Goal: Task Accomplishment & Management: Manage account settings

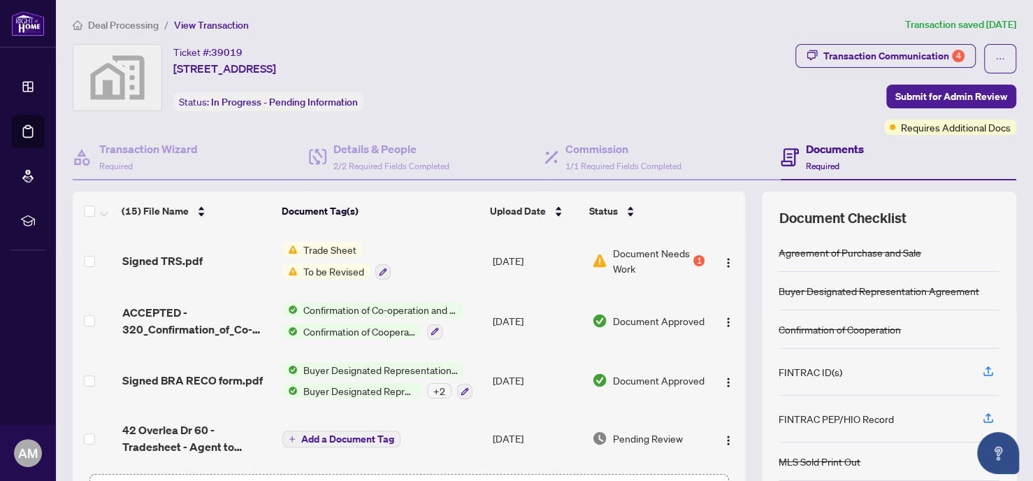
click at [136, 24] on span "Deal Processing" at bounding box center [123, 25] width 71 height 13
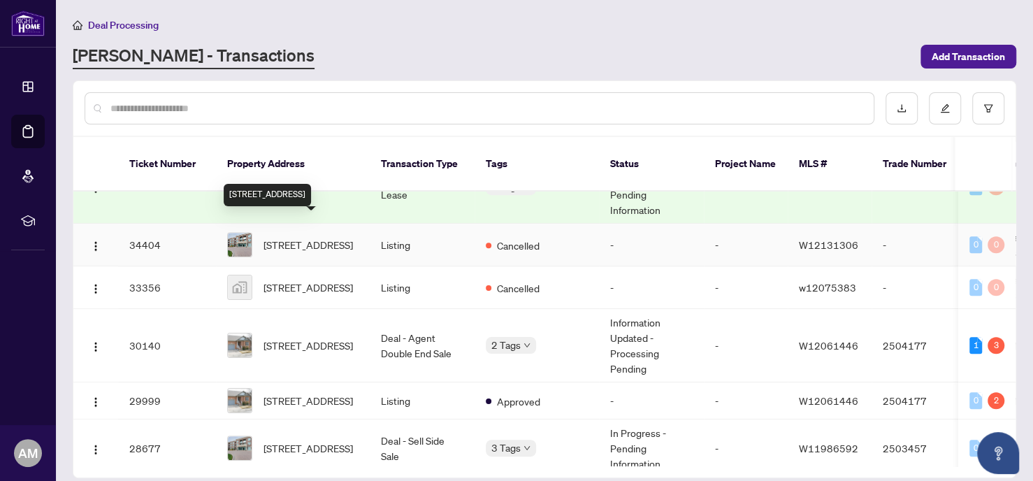
scroll to position [622, 0]
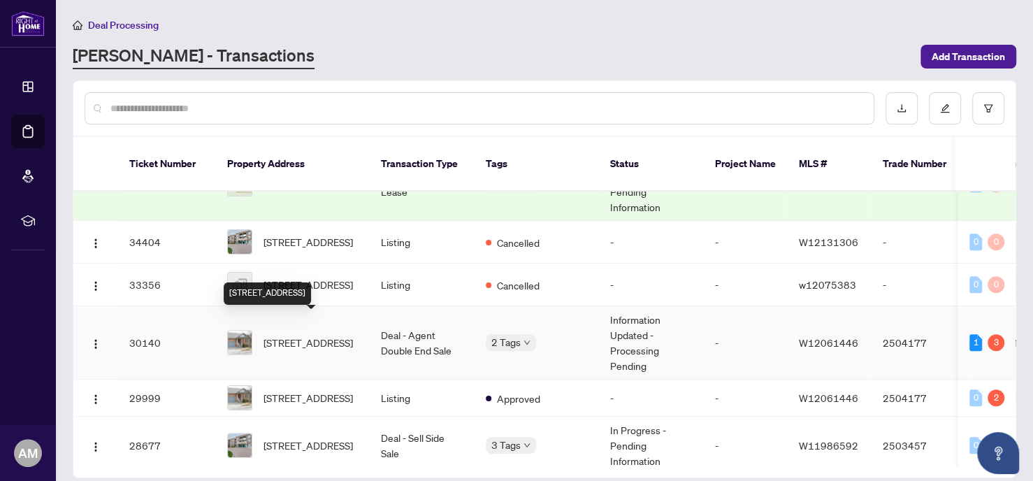
click at [296, 335] on span "[STREET_ADDRESS]" at bounding box center [307, 342] width 89 height 15
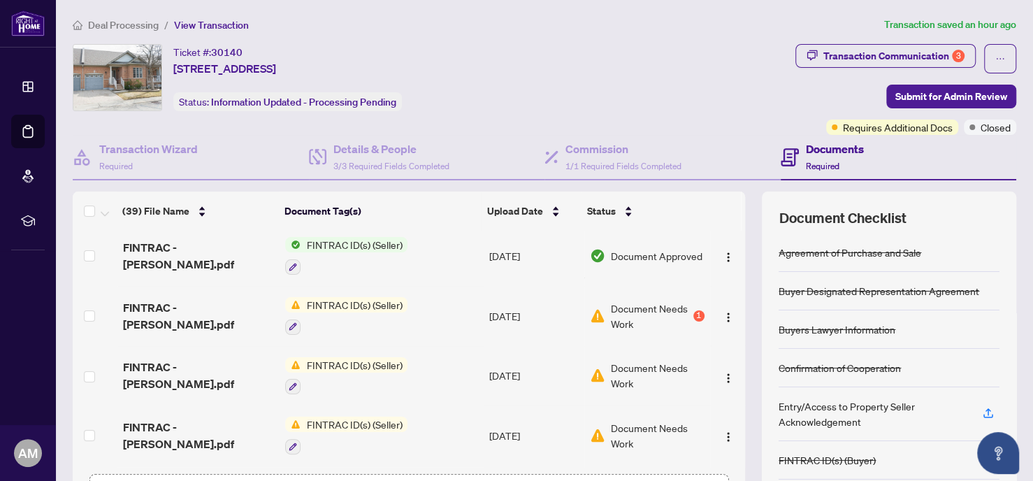
scroll to position [4, 0]
click at [905, 52] on div "Transaction Communication 3" at bounding box center [893, 56] width 141 height 22
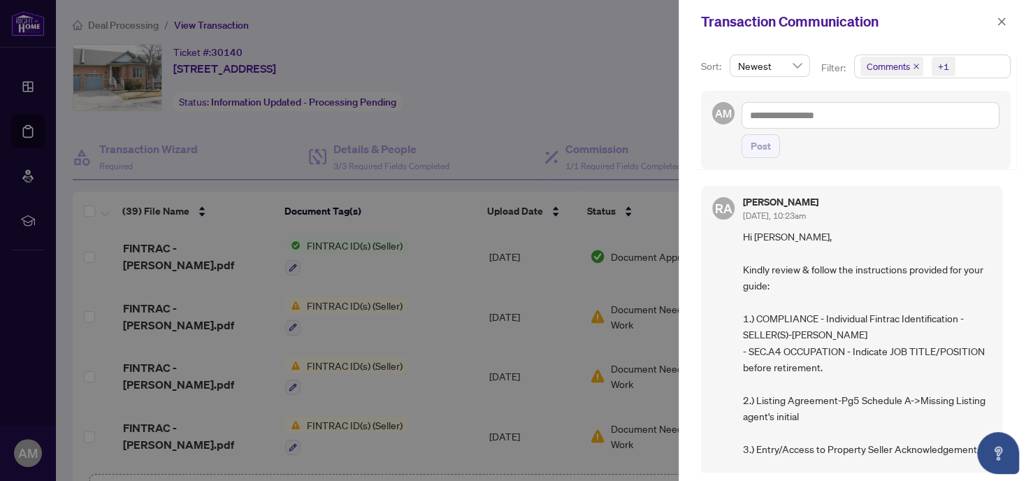
scroll to position [1, 0]
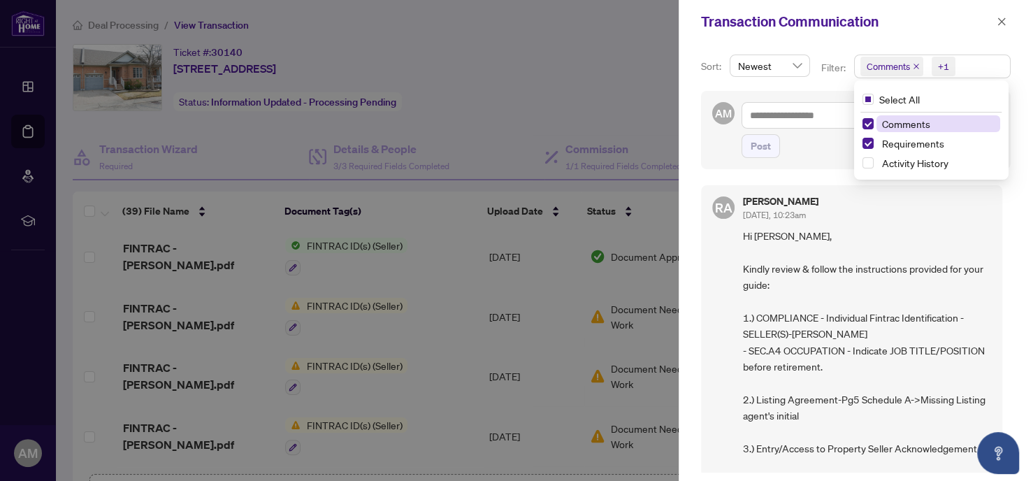
drag, startPoint x: 916, startPoint y: 61, endPoint x: 913, endPoint y: 74, distance: 13.1
click at [913, 74] on span "Comments" at bounding box center [891, 67] width 63 height 20
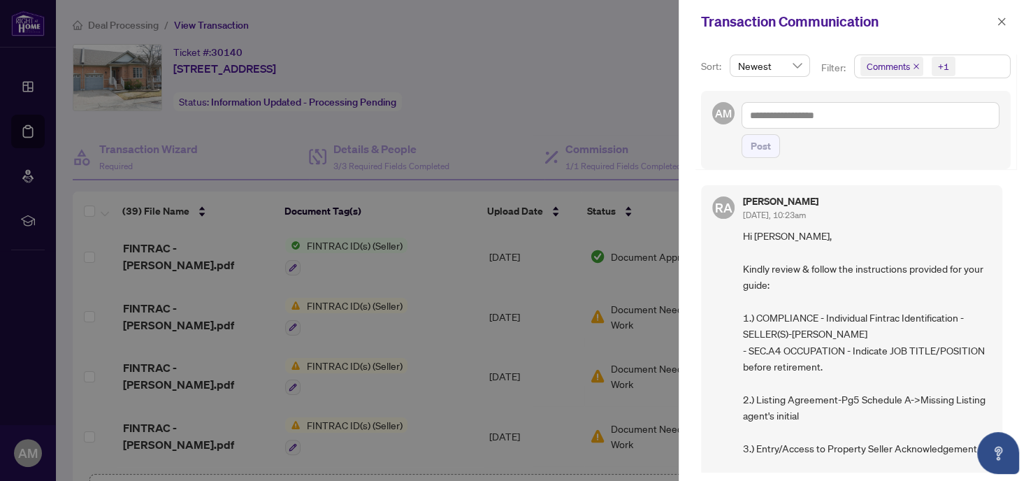
click at [913, 74] on span "Comments" at bounding box center [891, 67] width 63 height 20
click at [913, 66] on icon "close" at bounding box center [916, 66] width 7 height 7
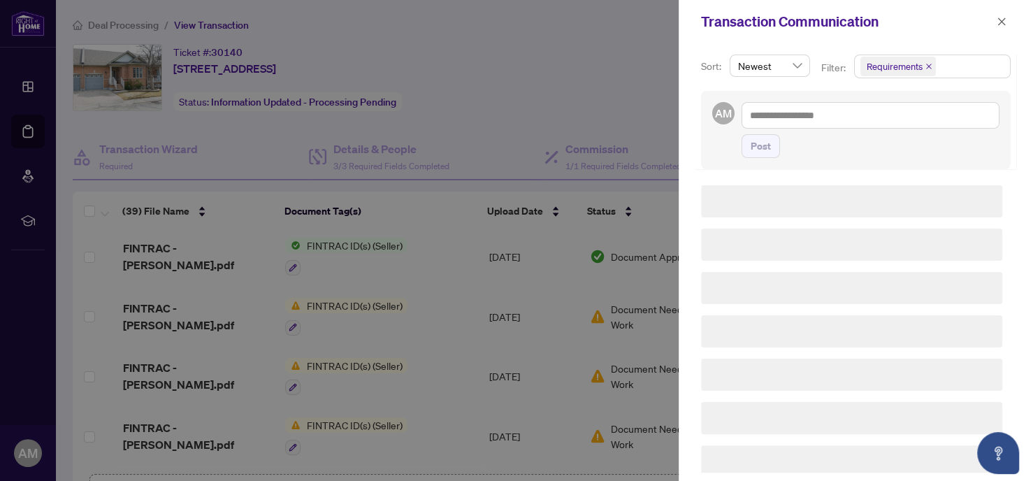
scroll to position [0, 0]
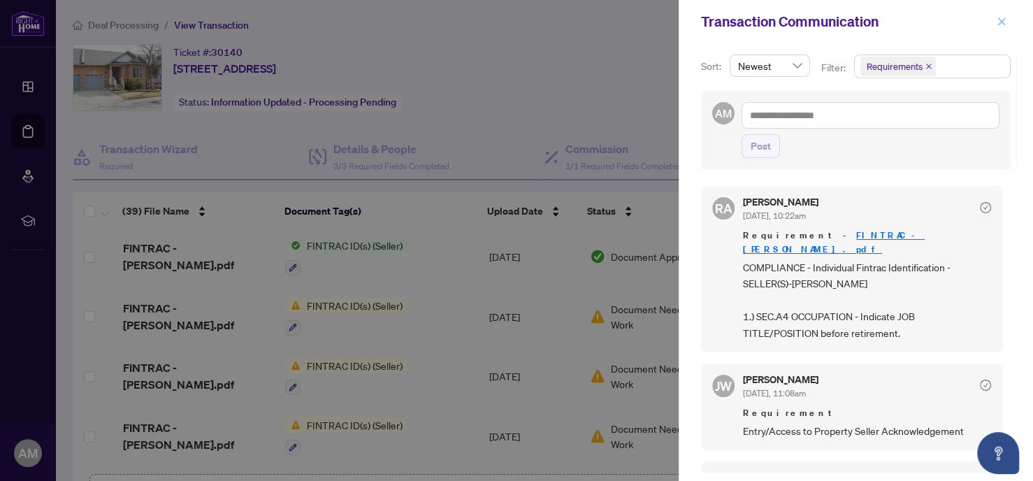
click at [1001, 22] on icon "close" at bounding box center [1002, 21] width 8 height 8
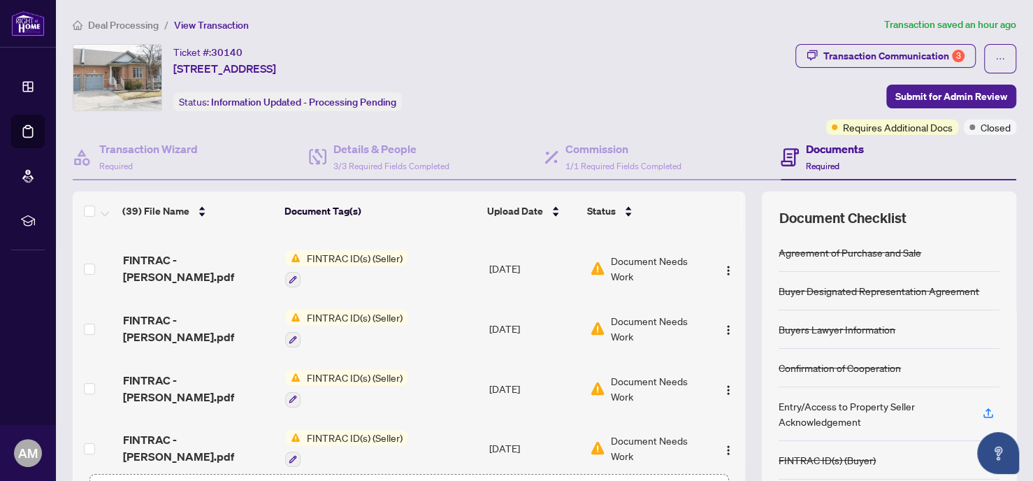
scroll to position [4, 0]
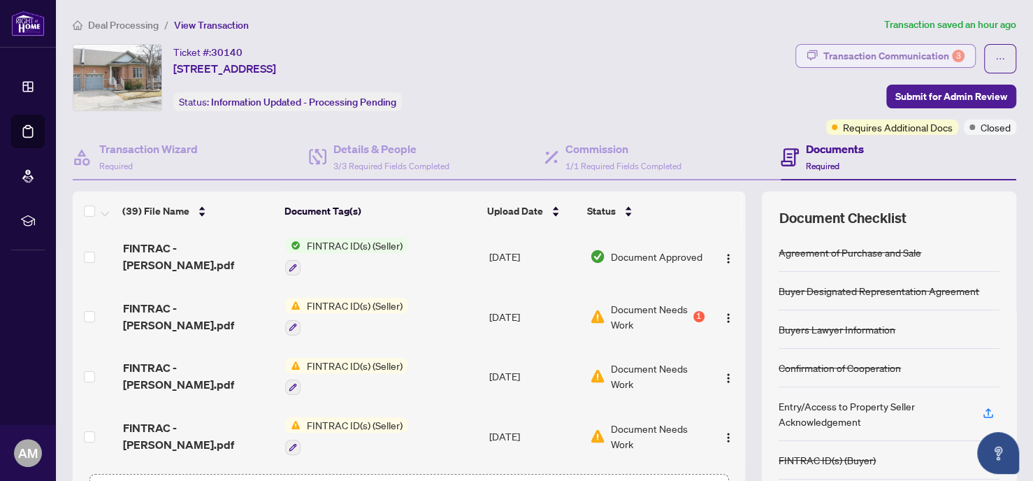
click at [897, 50] on div "Transaction Communication 3" at bounding box center [893, 56] width 141 height 22
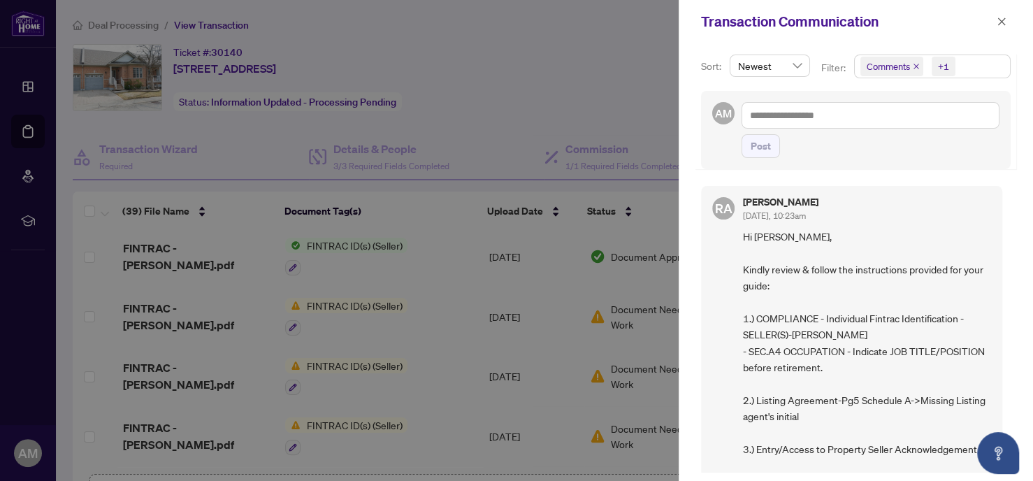
click at [913, 63] on icon "close" at bounding box center [916, 66] width 7 height 7
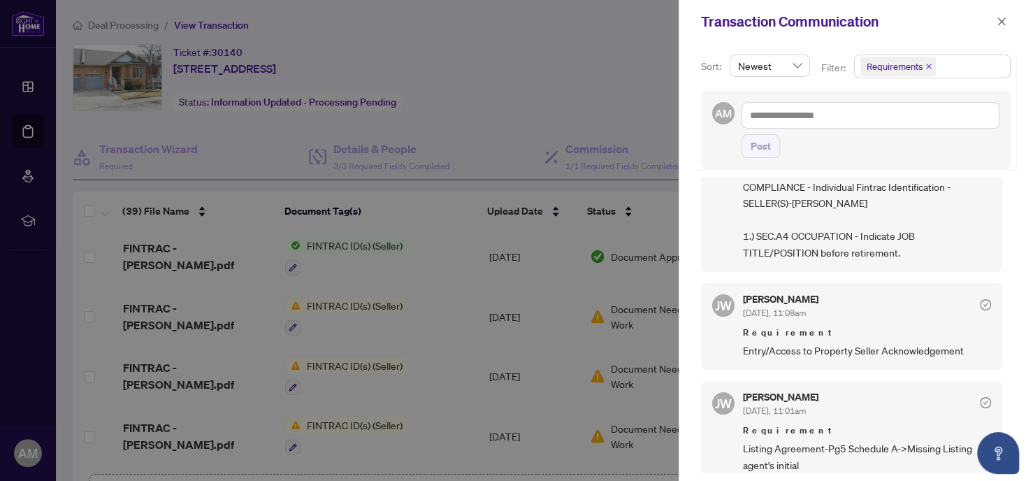
scroll to position [105, 0]
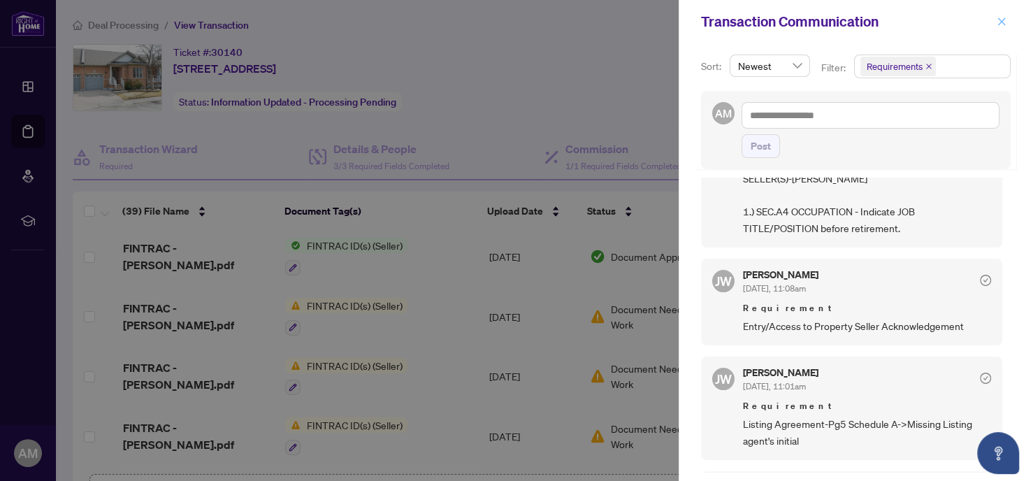
click at [999, 23] on icon "close" at bounding box center [1002, 22] width 10 height 10
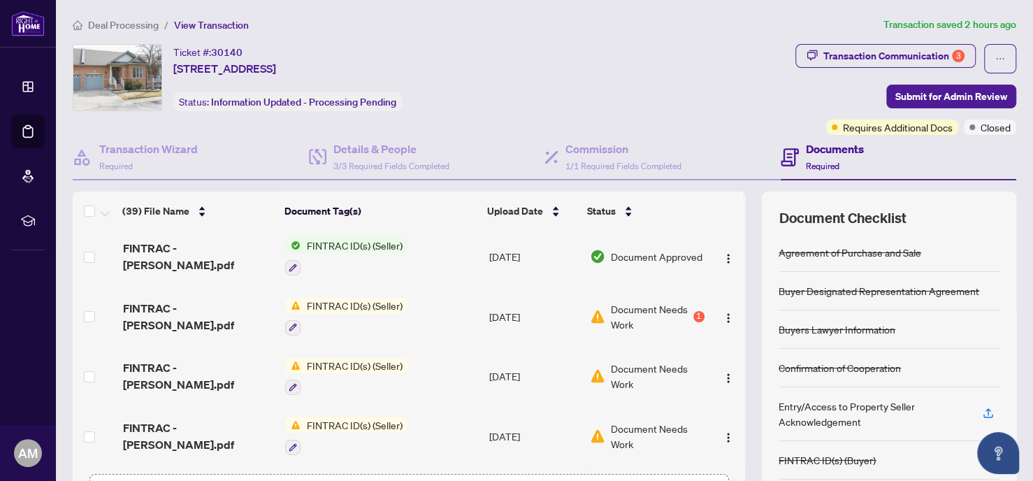
click at [96, 23] on span "Deal Processing" at bounding box center [123, 25] width 71 height 13
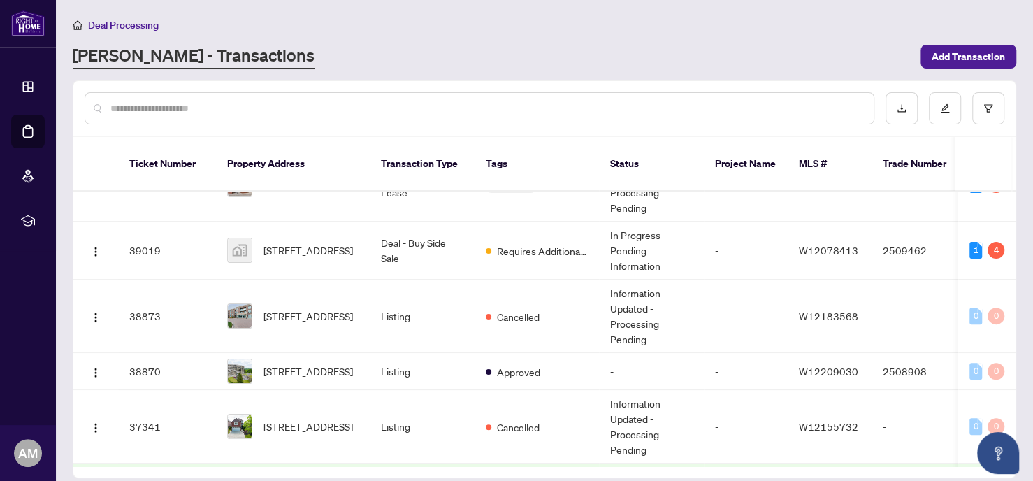
scroll to position [210, 0]
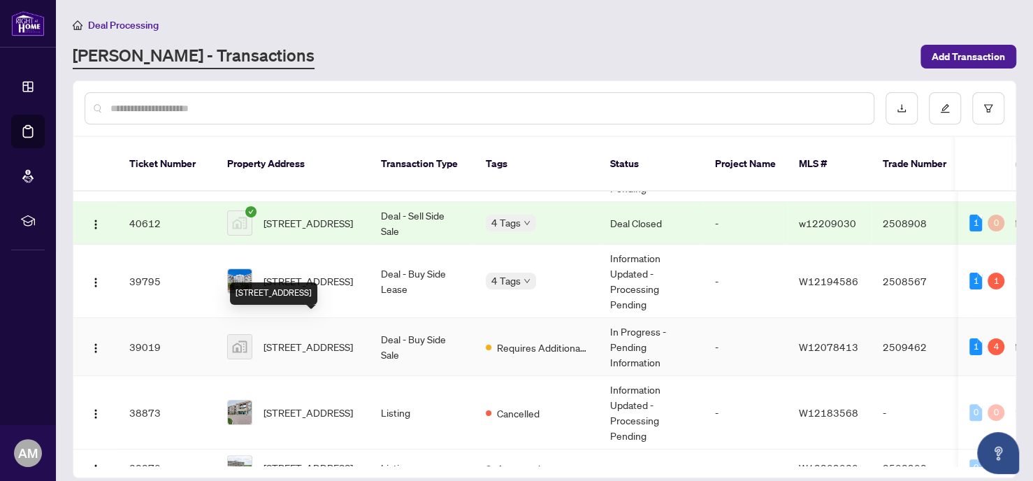
click at [296, 339] on span "[STREET_ADDRESS]" at bounding box center [307, 346] width 89 height 15
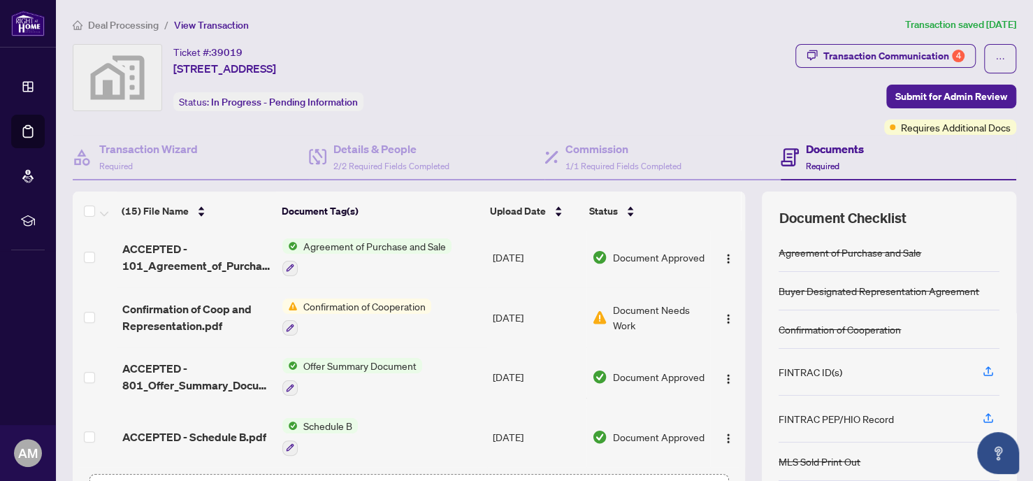
scroll to position [634, 0]
click at [387, 240] on span "Agreement of Purchase and Sale" at bounding box center [375, 245] width 154 height 15
click at [366, 310] on span "Agreement of Purchase and Sale" at bounding box center [369, 312] width 154 height 15
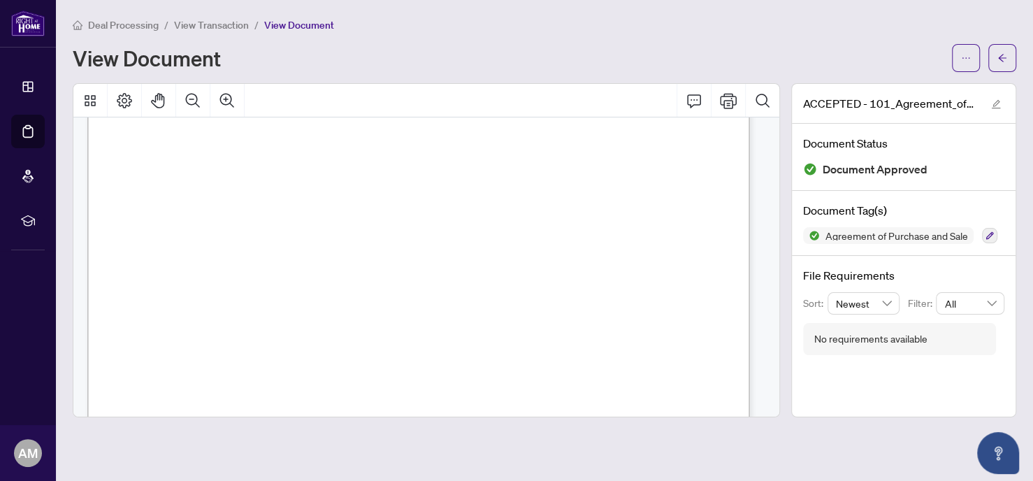
scroll to position [3774, 0]
click at [995, 52] on button "button" at bounding box center [1002, 58] width 28 height 28
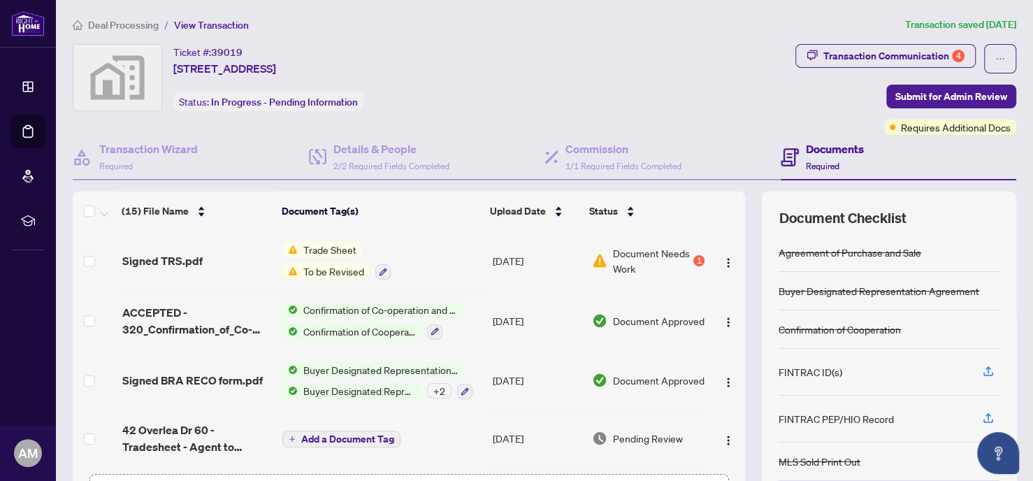
click at [354, 310] on span "Confirmation of Co-operation and Representation—Buyer/Seller" at bounding box center [381, 309] width 166 height 15
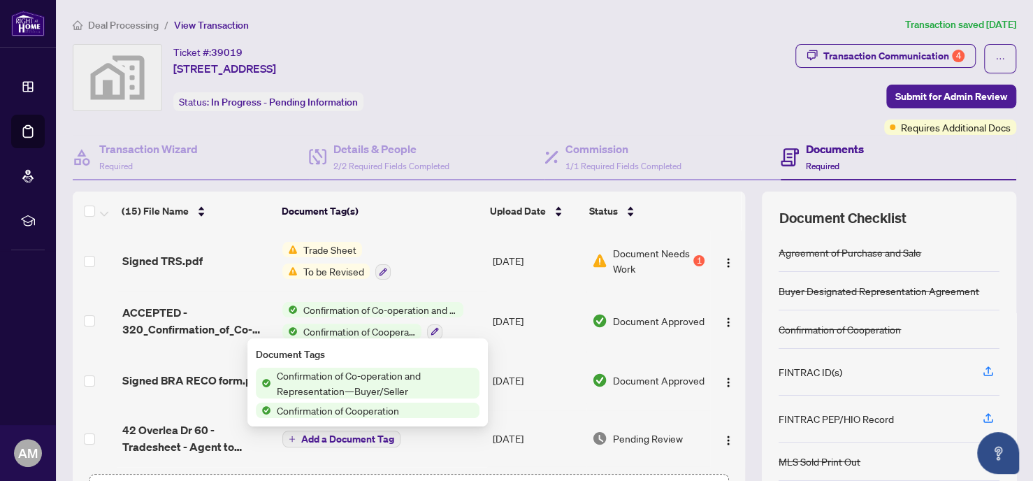
click at [354, 372] on span "Confirmation of Co-operation and Representation—Buyer/Seller" at bounding box center [375, 383] width 208 height 31
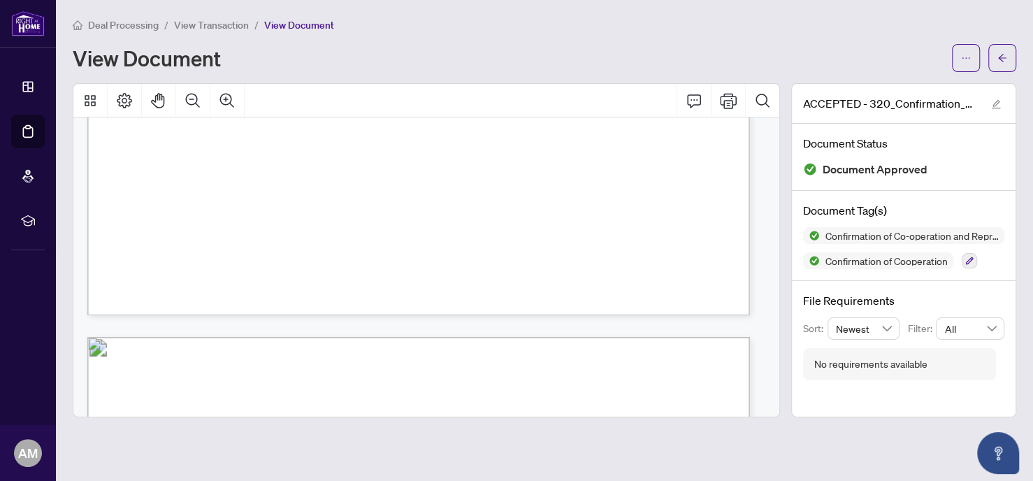
scroll to position [417, 0]
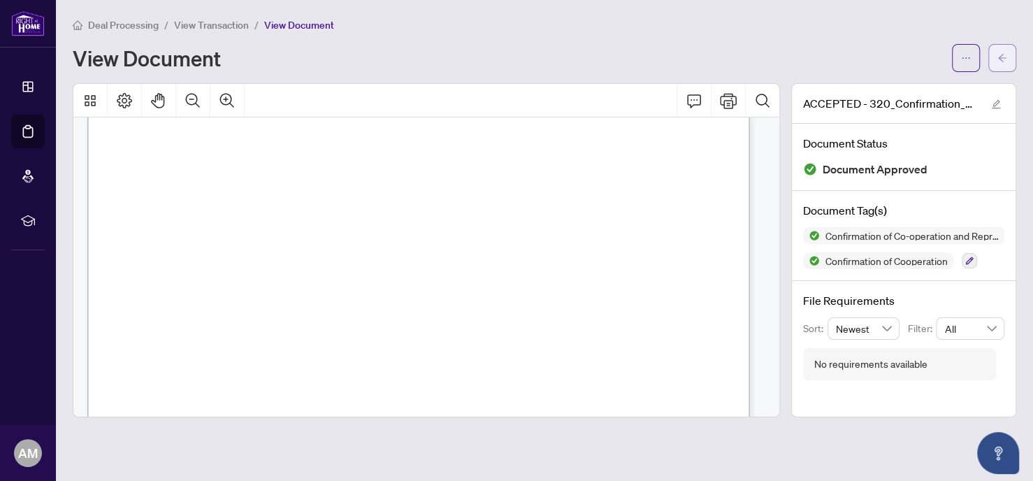
click at [1000, 50] on span "button" at bounding box center [1002, 58] width 10 height 22
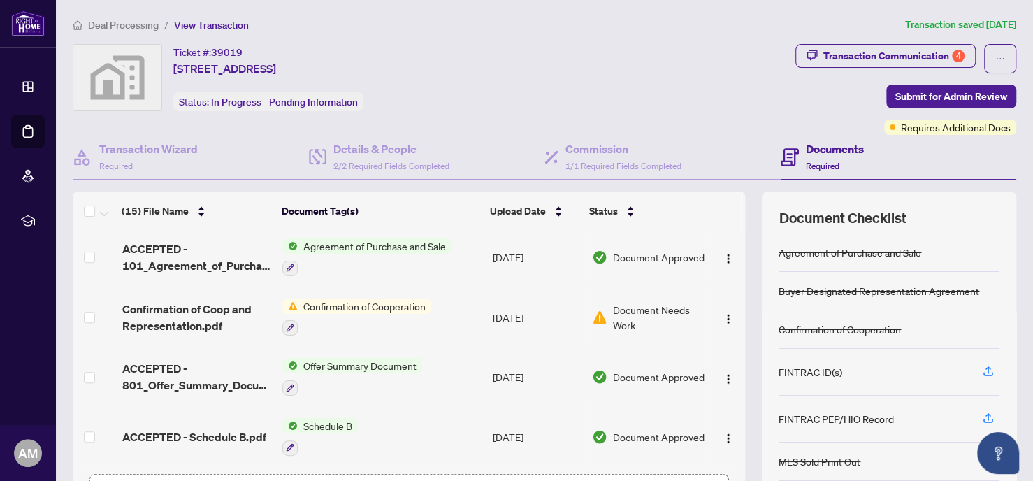
scroll to position [634, 0]
